Goal: Task Accomplishment & Management: Use online tool/utility

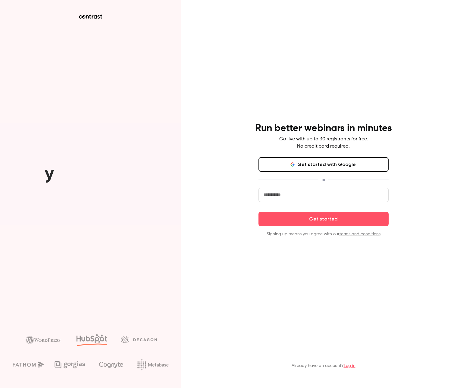
click at [322, 165] on button "Get started with Google" at bounding box center [323, 164] width 130 height 14
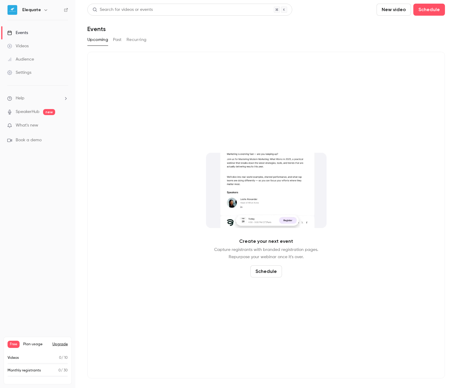
click at [61, 342] on button "Upgrade" at bounding box center [59, 344] width 15 height 5
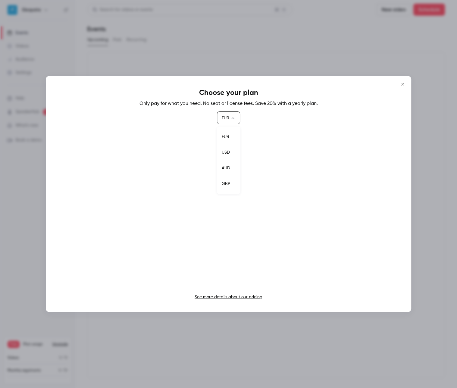
click at [230, 118] on body "Elequate Events Videos Audience Settings Help SpeakerHub new What's new Book a …" at bounding box center [228, 194] width 457 height 388
click at [228, 150] on li "USD" at bounding box center [228, 153] width 23 height 16
type input "***"
click at [243, 294] on p "See more details about our pricing" at bounding box center [228, 297] width 341 height 6
click at [242, 297] on link "See more details about our pricing" at bounding box center [229, 297] width 68 height 4
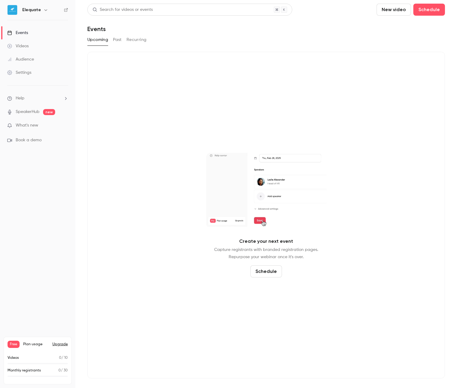
click at [35, 111] on link "SpeakerHub" at bounding box center [28, 112] width 24 height 6
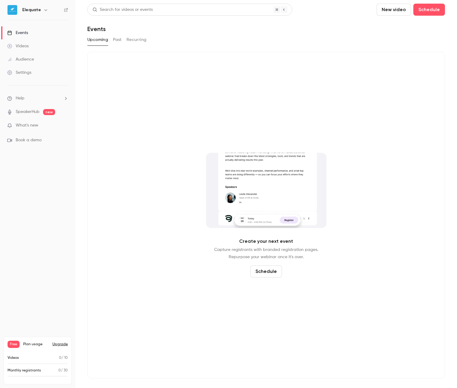
click at [39, 126] on p "What's new" at bounding box center [32, 125] width 51 height 6
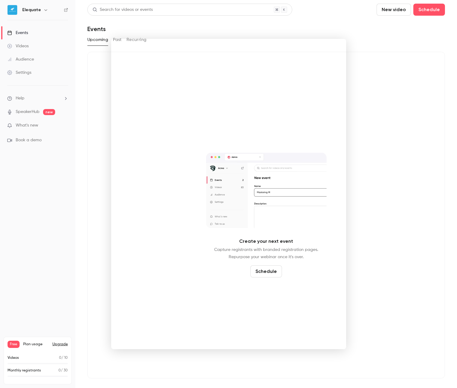
click at [0, 0] on noticeable-lightbox at bounding box center [0, 0] width 0 height 0
click at [360, 185] on div at bounding box center [228, 194] width 457 height 388
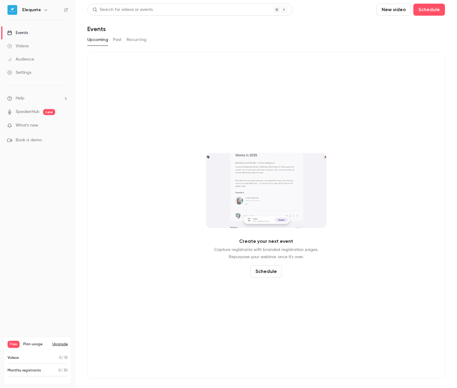
click at [398, 11] on button "New video" at bounding box center [393, 10] width 34 height 12
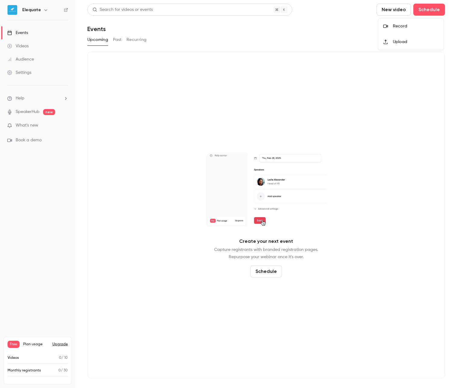
click at [38, 9] on div at bounding box center [228, 194] width 457 height 388
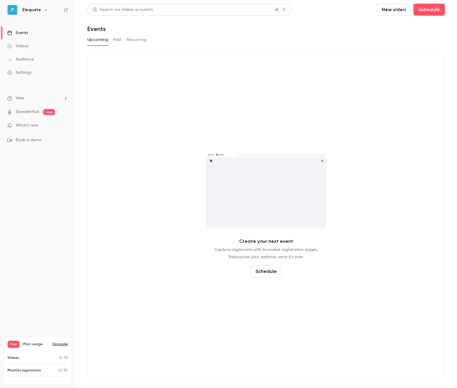
click at [26, 33] on div "Events" at bounding box center [17, 33] width 21 height 6
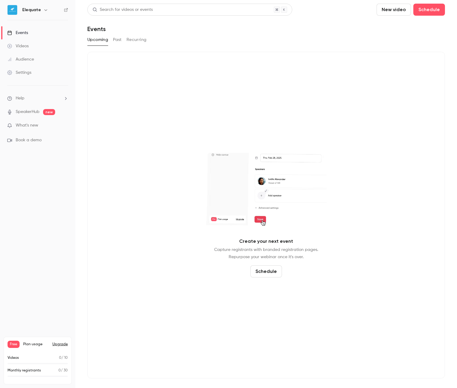
click at [269, 273] on button "Schedule" at bounding box center [266, 271] width 32 height 12
